Goal: Find specific page/section

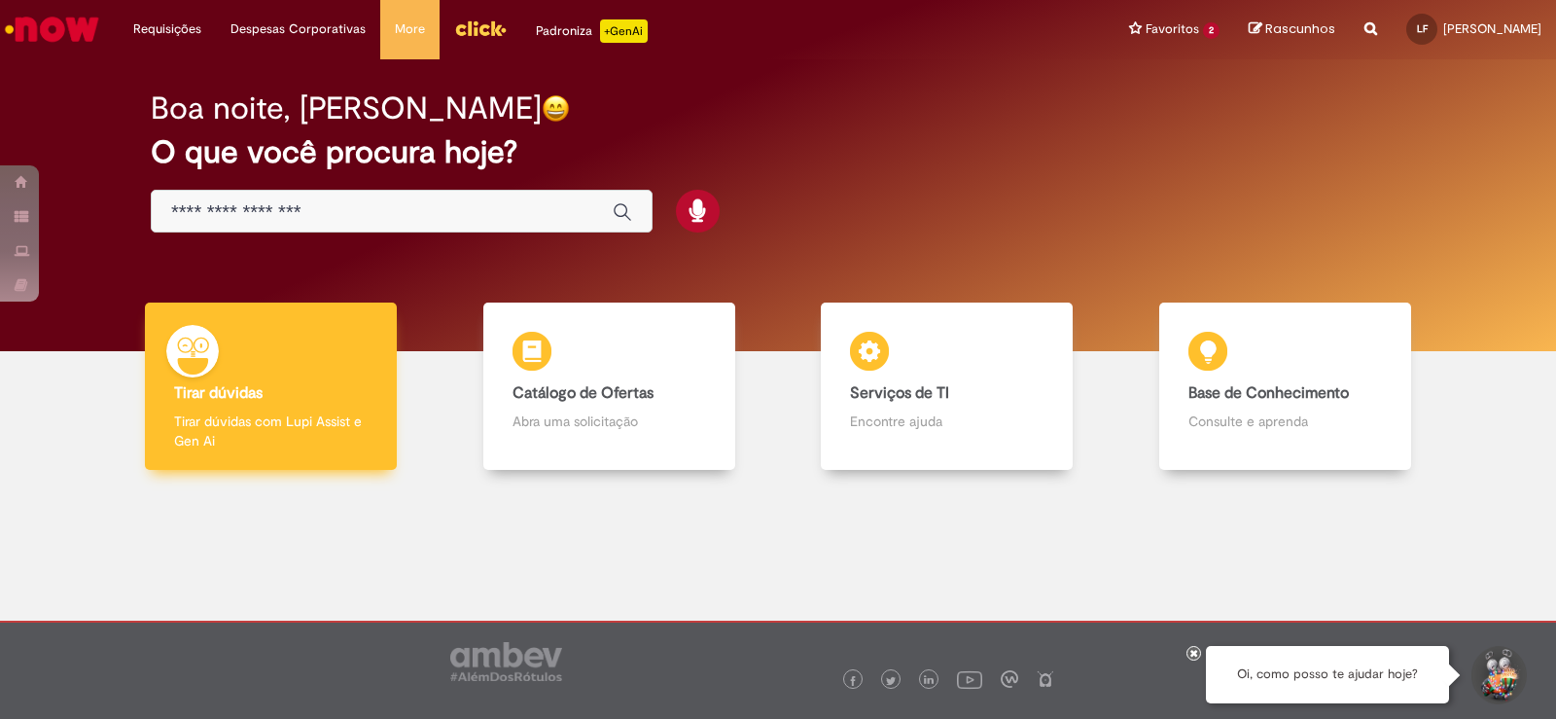
click at [292, 437] on p "Tirar dúvidas com Lupi Assist e Gen Ai" at bounding box center [271, 430] width 194 height 39
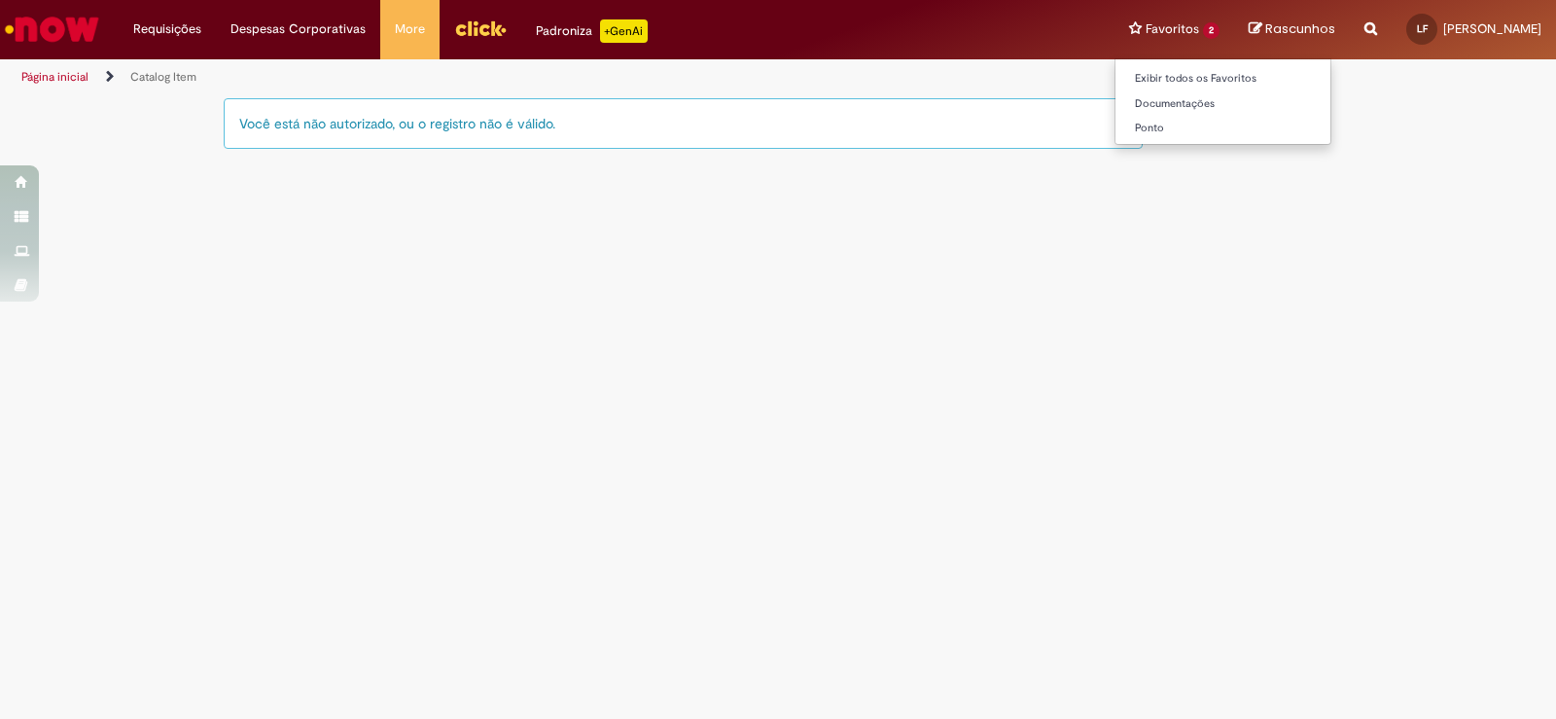
click at [1157, 39] on li "Favoritos 2 Exibir todos os Favoritos Documentações Ponto" at bounding box center [1175, 29] width 120 height 58
click at [1162, 73] on link "Exibir todos os Favoritos" at bounding box center [1223, 78] width 215 height 21
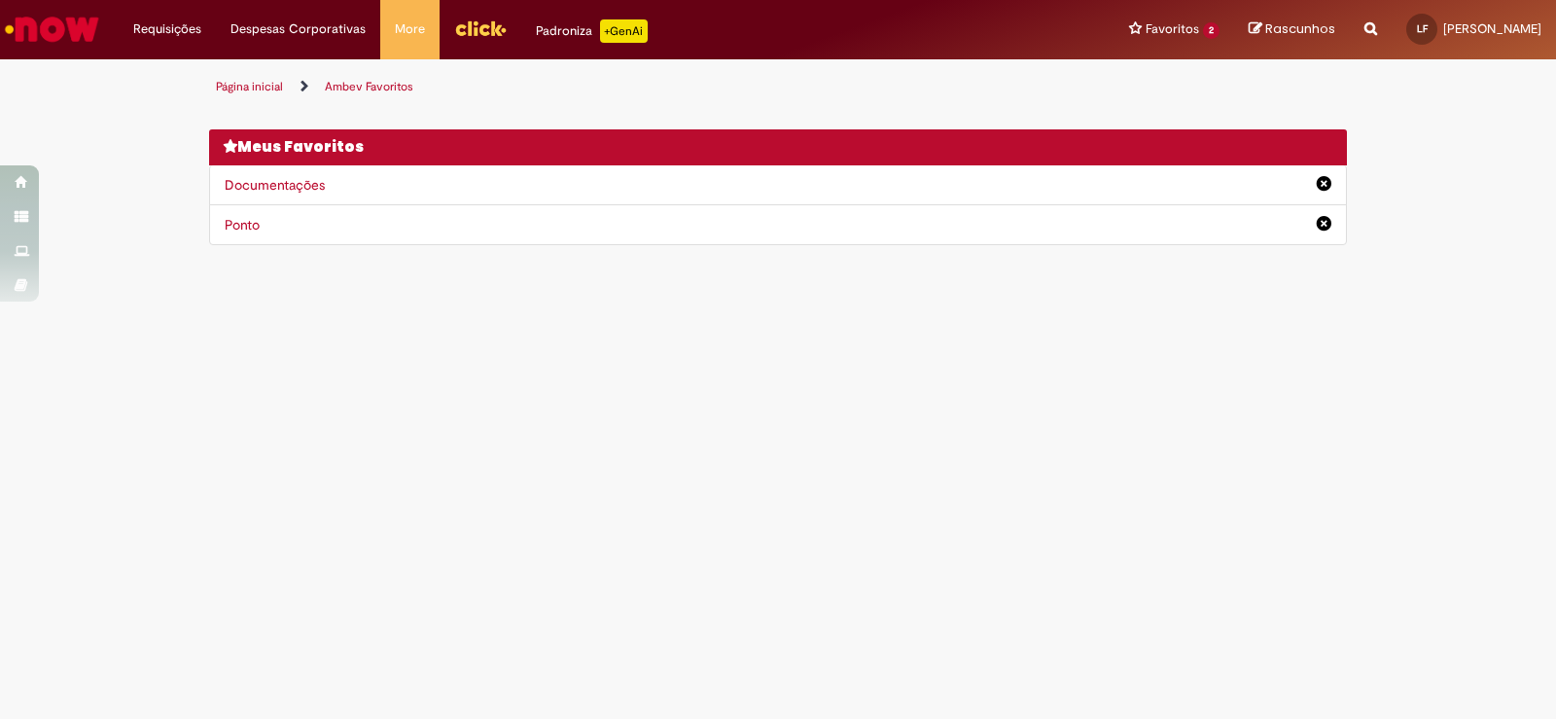
click at [247, 226] on link "Ponto" at bounding box center [242, 225] width 35 height 18
